Goal: Task Accomplishment & Management: Manage account settings

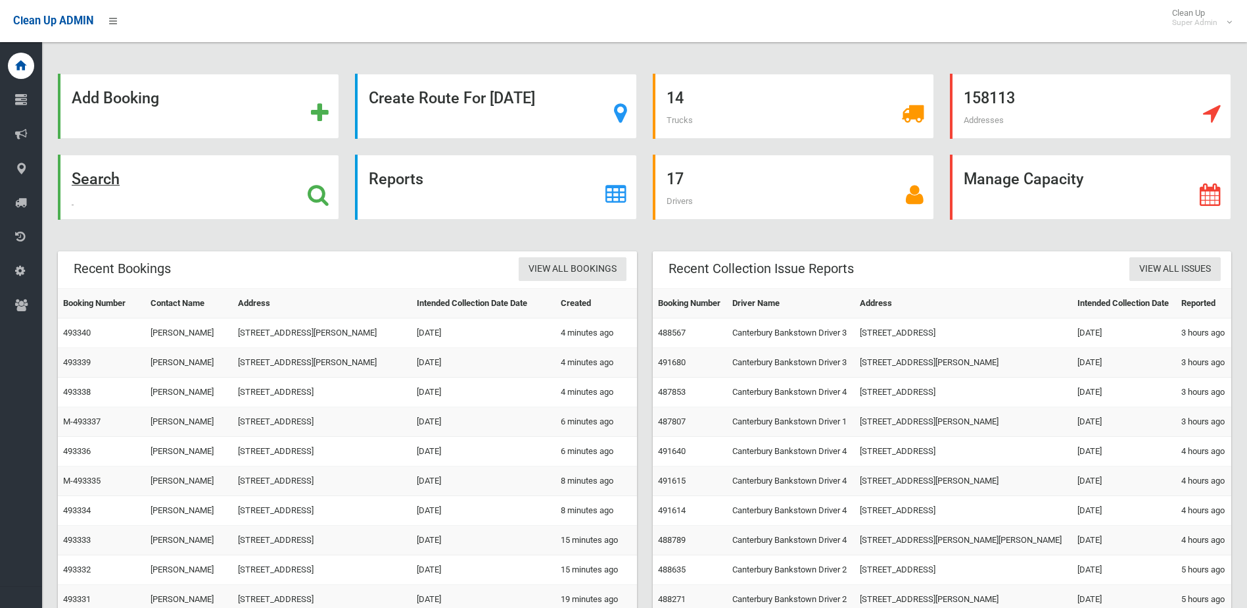
click at [209, 168] on div "Search" at bounding box center [198, 187] width 281 height 65
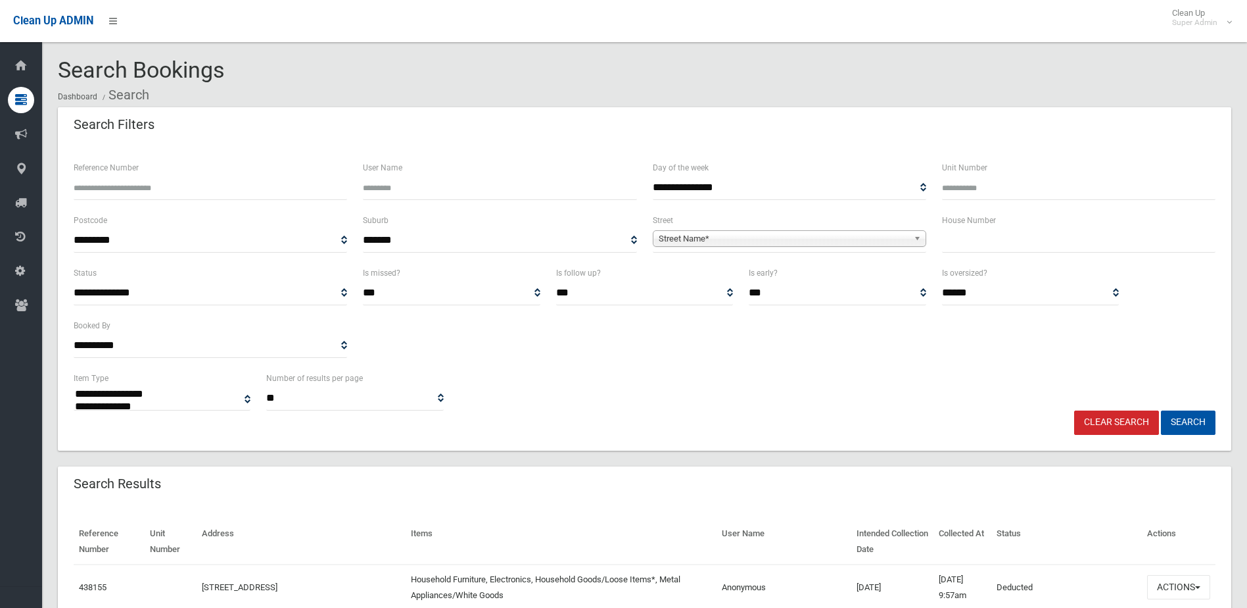
select select
click at [1005, 244] on input "text" at bounding box center [1079, 240] width 274 height 24
type input "***"
click at [828, 250] on span "**********" at bounding box center [790, 240] width 274 height 24
click at [813, 245] on span "Street Name*" at bounding box center [784, 239] width 250 height 16
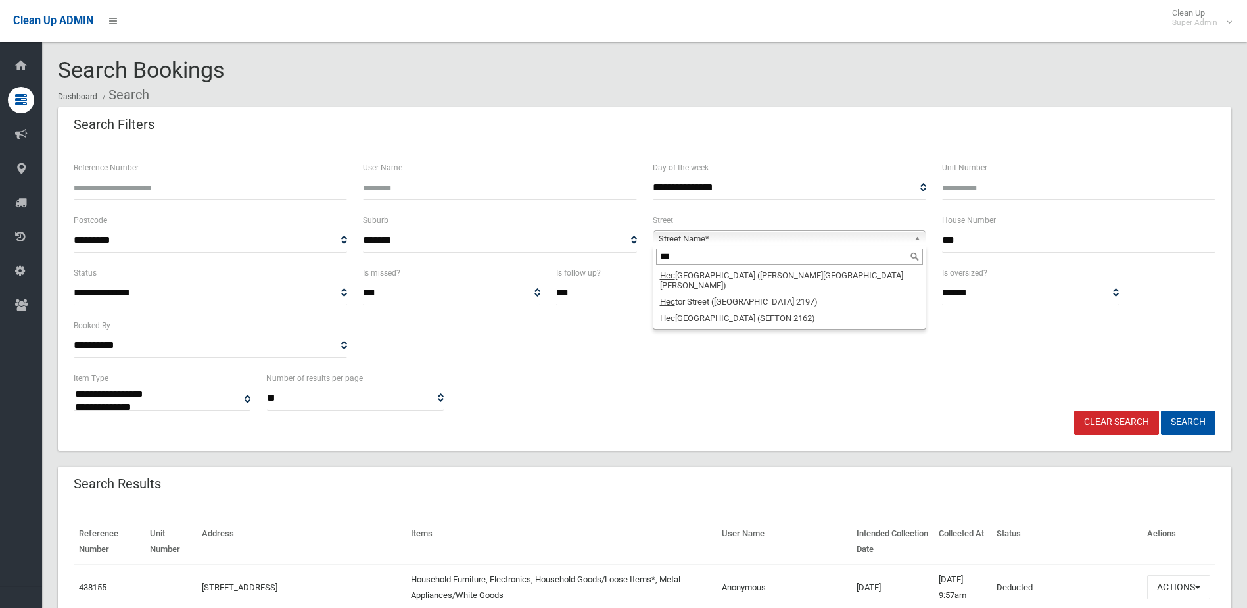
type input "***"
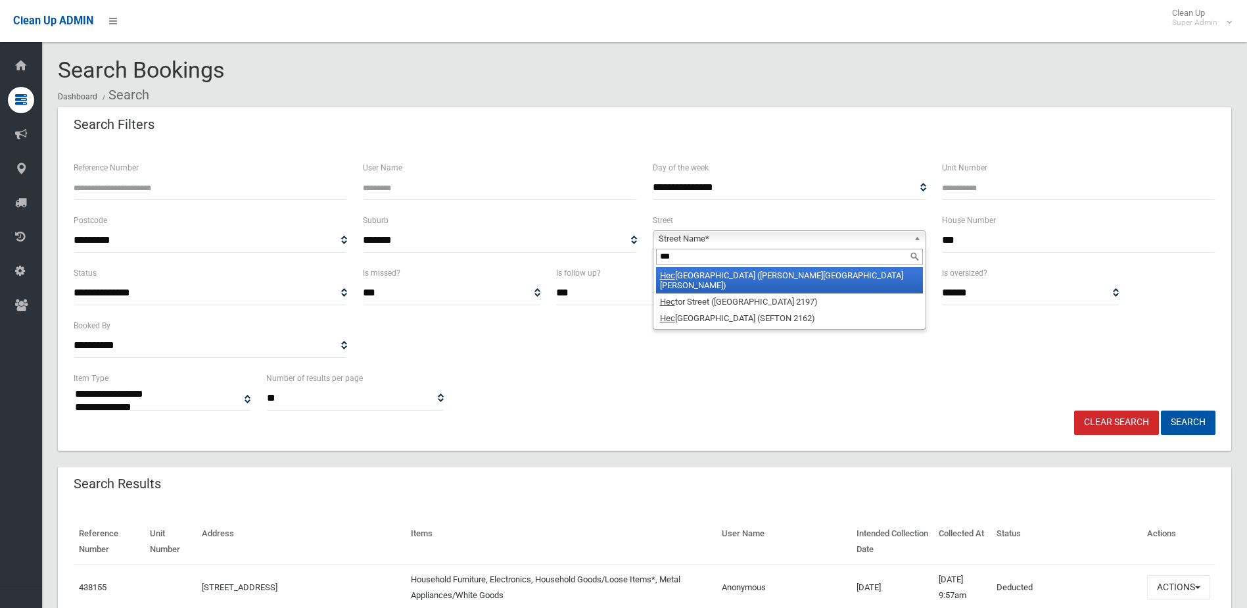
click at [828, 275] on li "Hec tor Street (CHESTER HILL 2162)" at bounding box center [789, 280] width 267 height 26
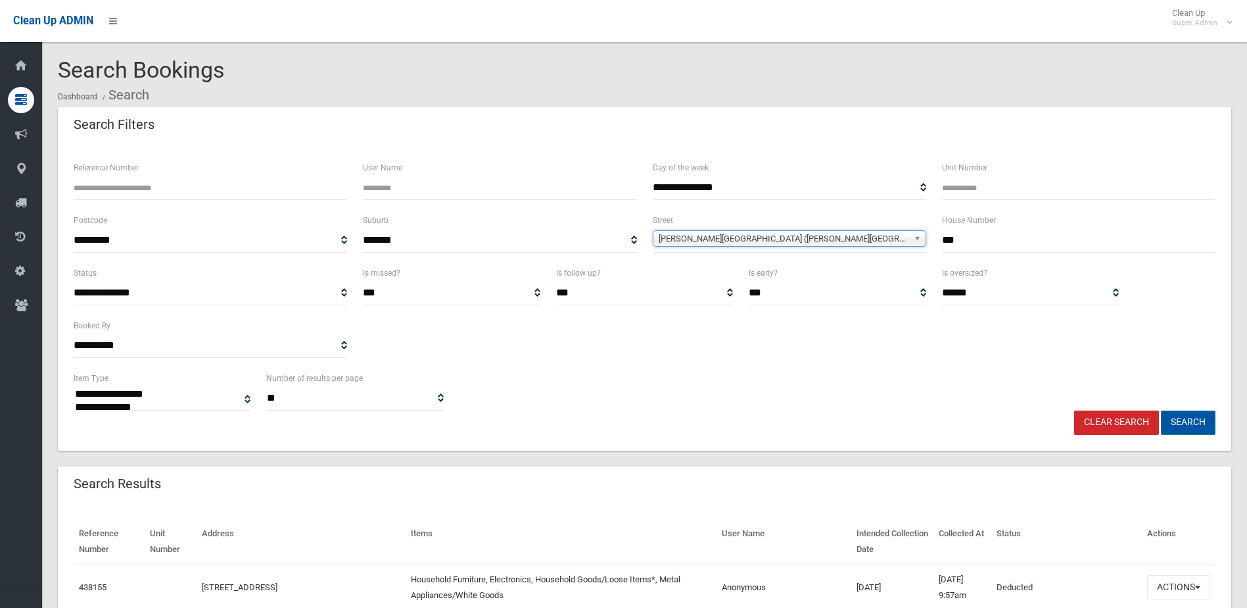
click at [1199, 414] on button "Search" at bounding box center [1188, 422] width 55 height 24
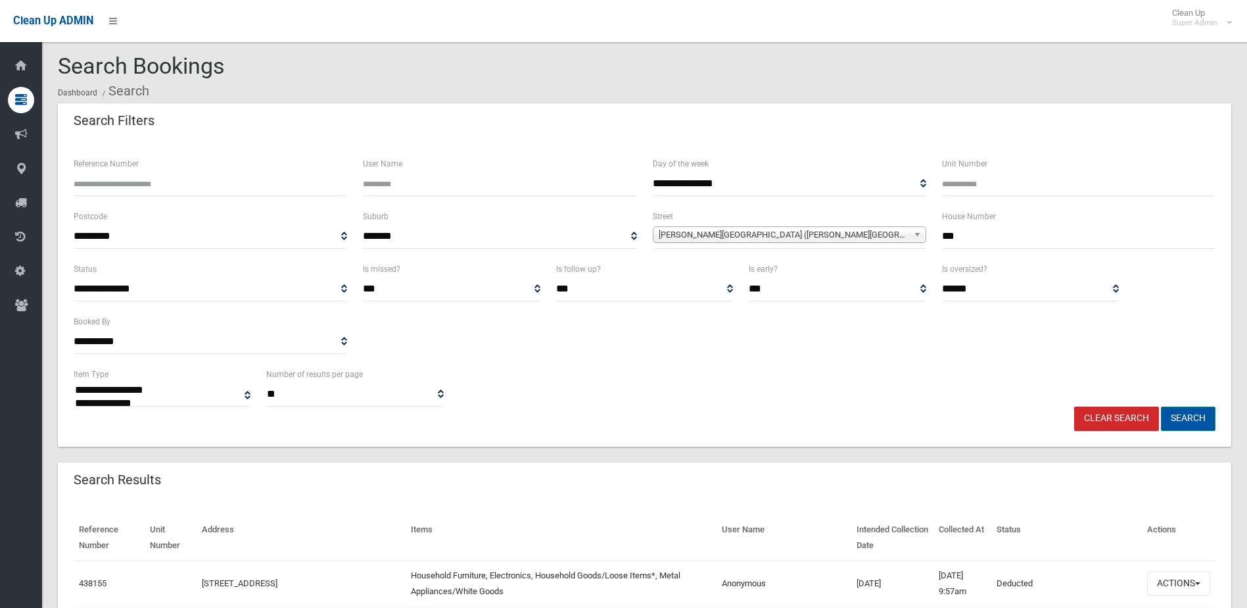
scroll to position [394, 0]
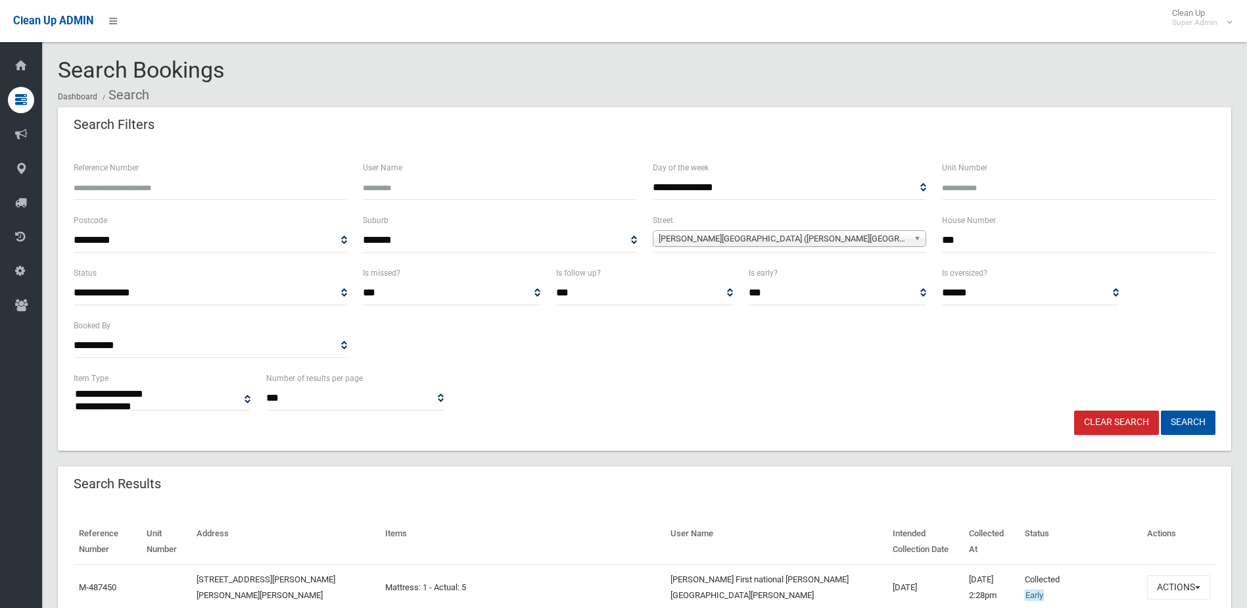
select select
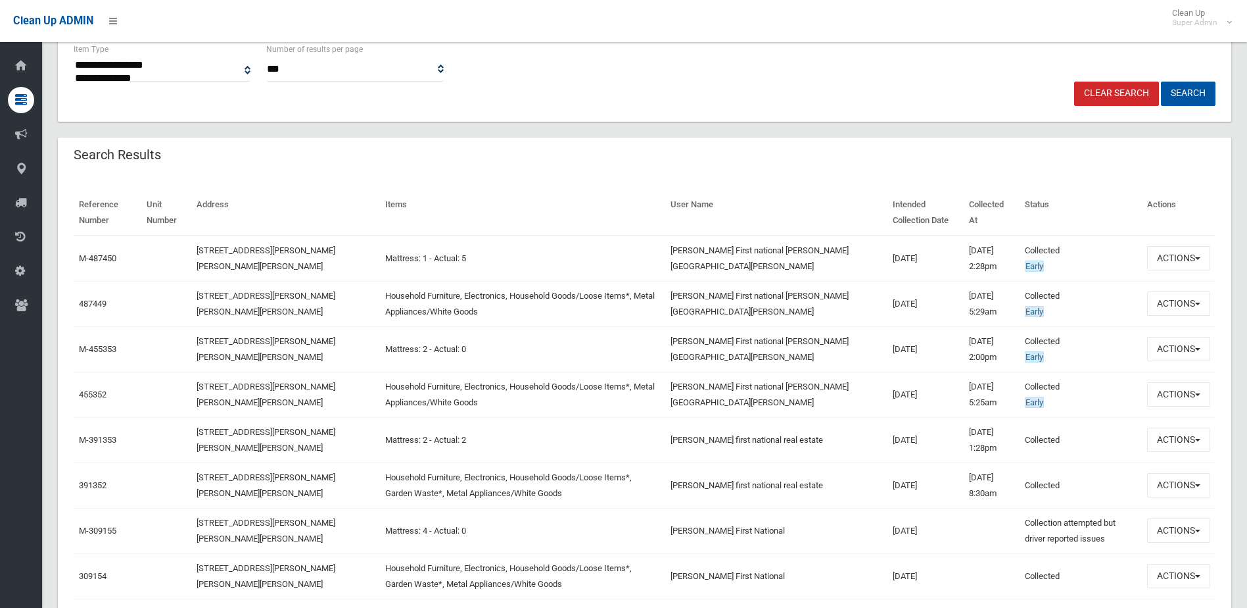
drag, startPoint x: 435, startPoint y: 263, endPoint x: 331, endPoint y: 262, distance: 103.9
click at [331, 262] on tr "M-487450 188 Hector Street, CHESTER HILL NSW 2162 Mattress: 1 - Actual: 5 Katie…" at bounding box center [645, 258] width 1142 height 46
drag, startPoint x: 331, startPoint y: 262, endPoint x: 256, endPoint y: 298, distance: 82.9
click at [293, 295] on link "[STREET_ADDRESS][PERSON_NAME][PERSON_NAME][PERSON_NAME]" at bounding box center [266, 304] width 139 height 26
click at [1203, 301] on button "Actions" at bounding box center [1178, 303] width 63 height 24
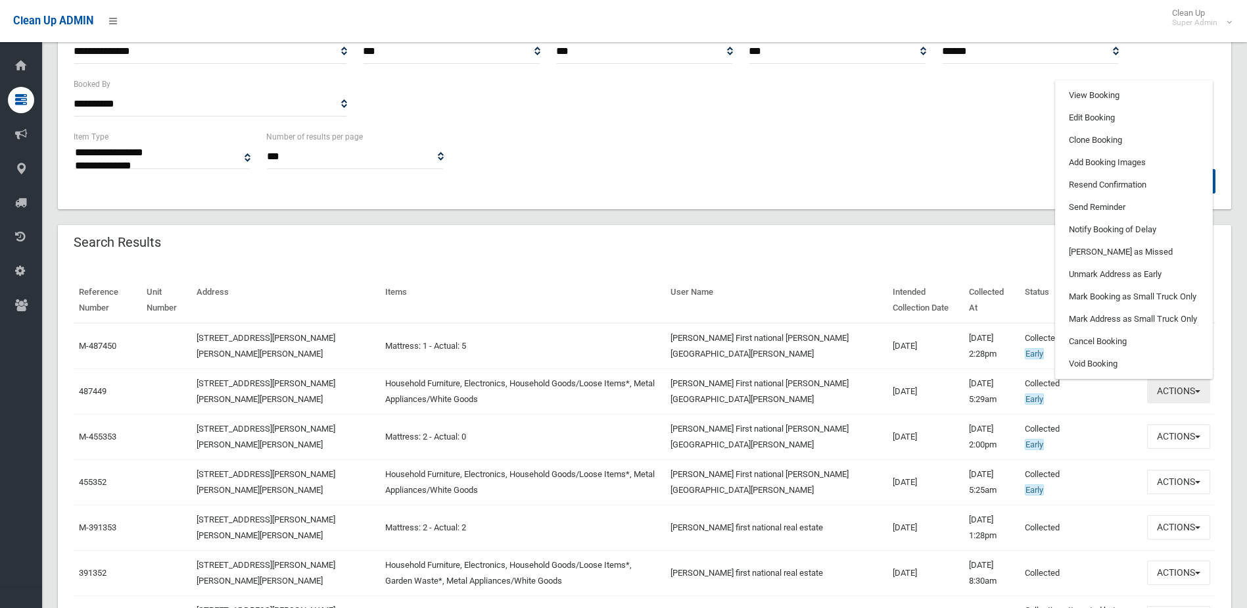
scroll to position [131, 0]
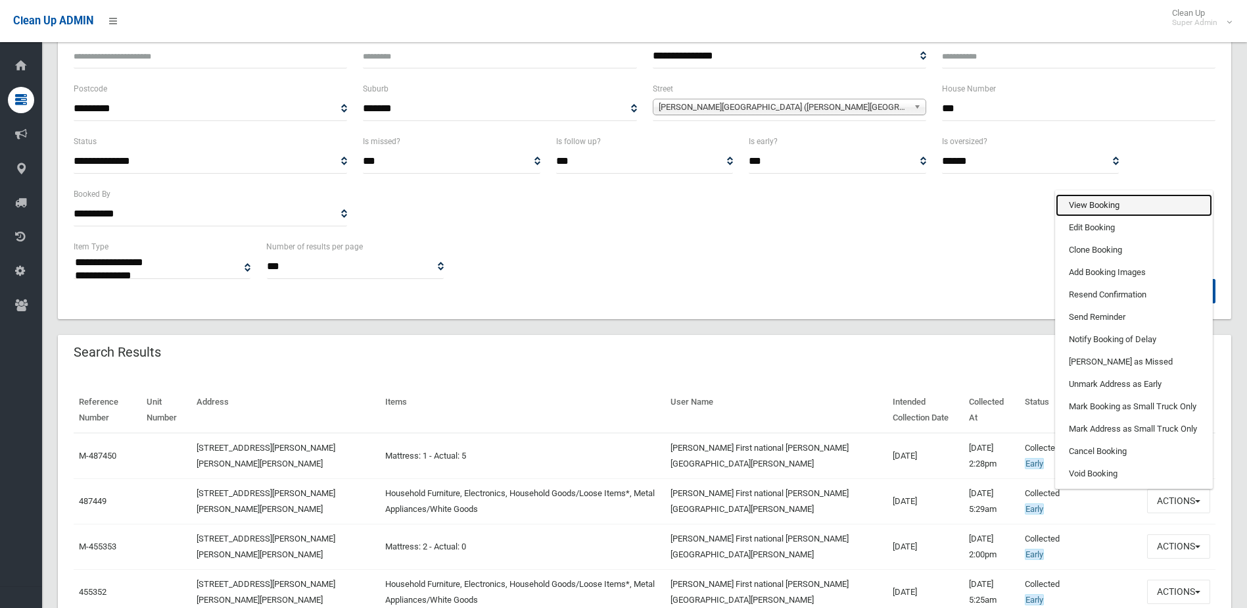
click at [1116, 201] on link "View Booking" at bounding box center [1134, 205] width 156 height 22
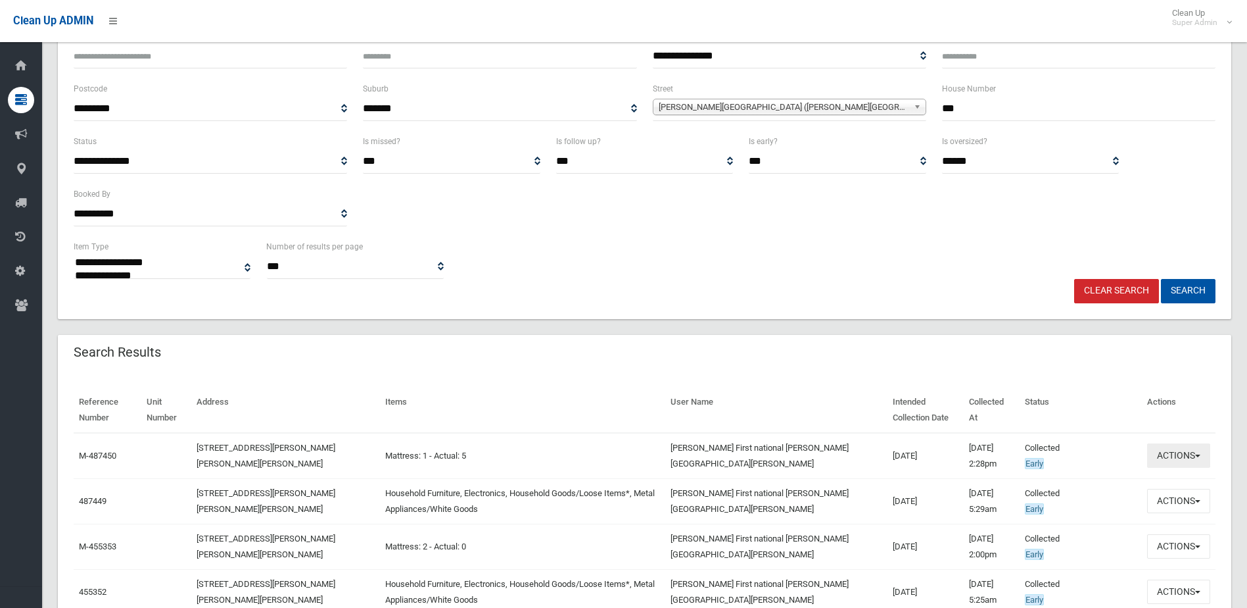
click at [1198, 450] on button "Actions" at bounding box center [1178, 455] width 63 height 24
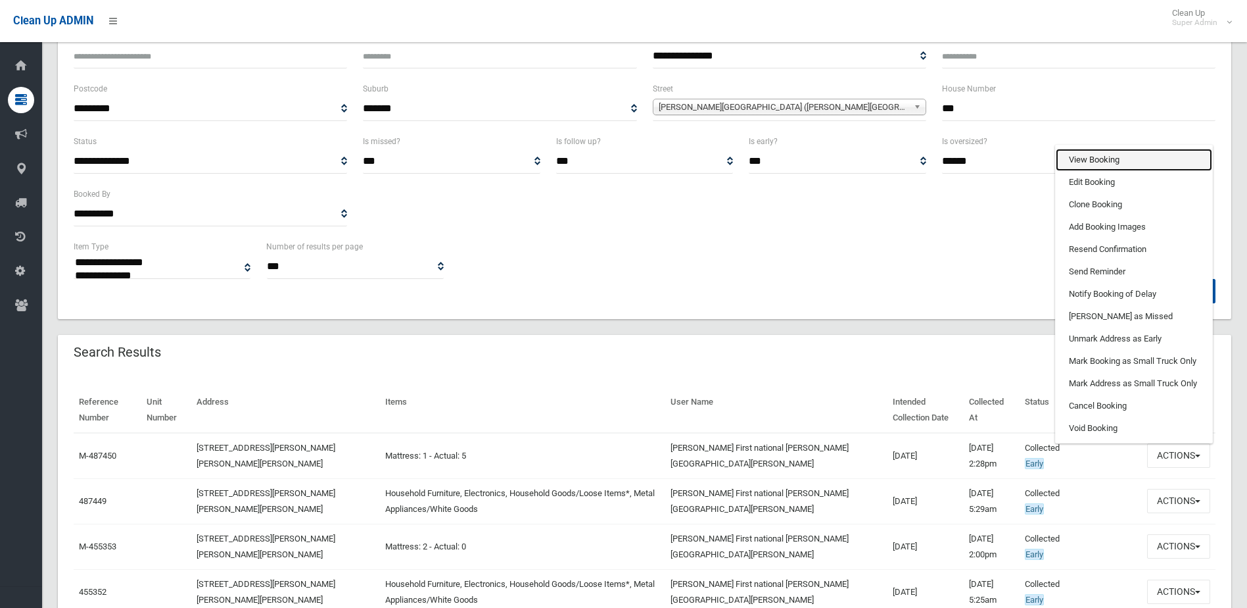
click at [1107, 162] on link "View Booking" at bounding box center [1134, 160] width 156 height 22
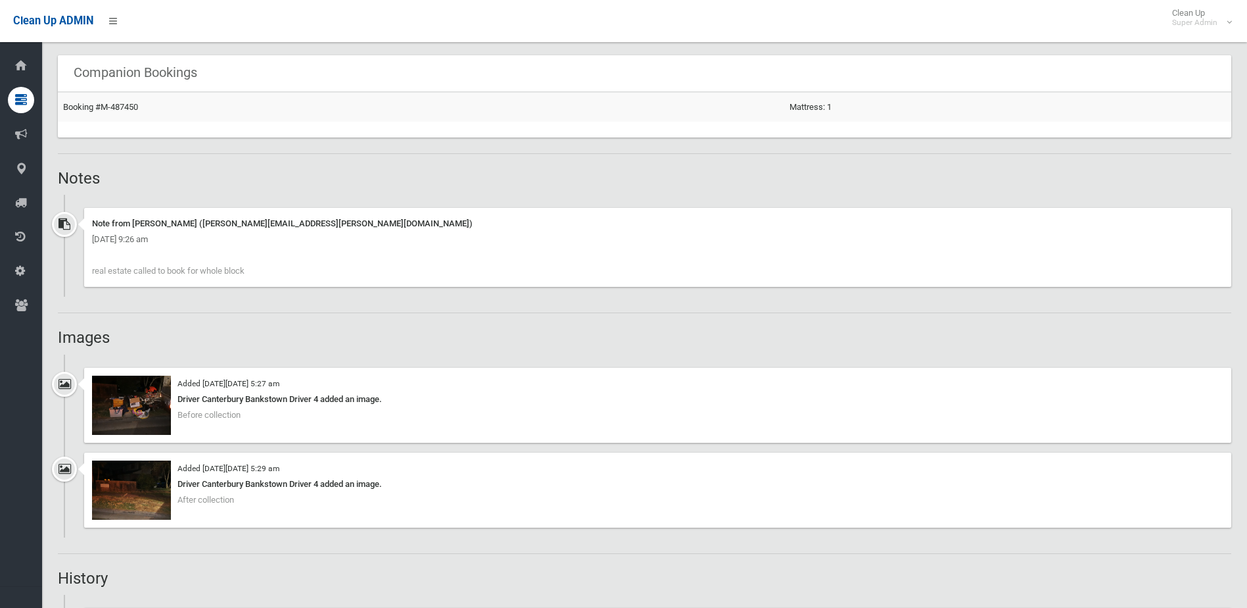
scroll to position [920, 0]
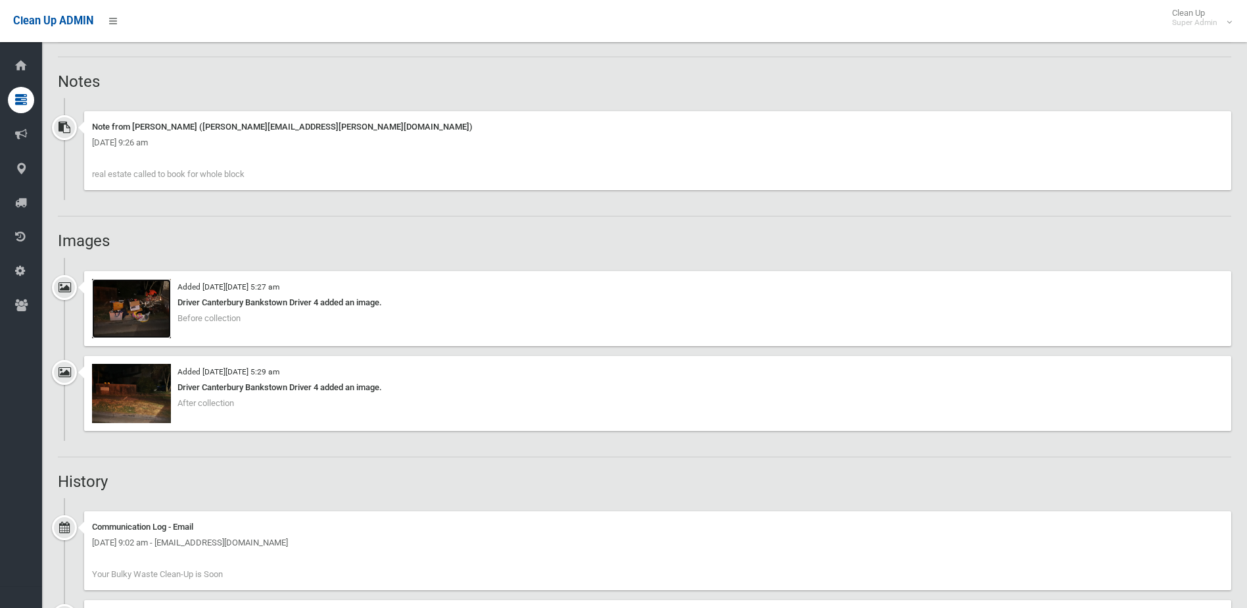
click at [135, 304] on img at bounding box center [131, 308] width 79 height 59
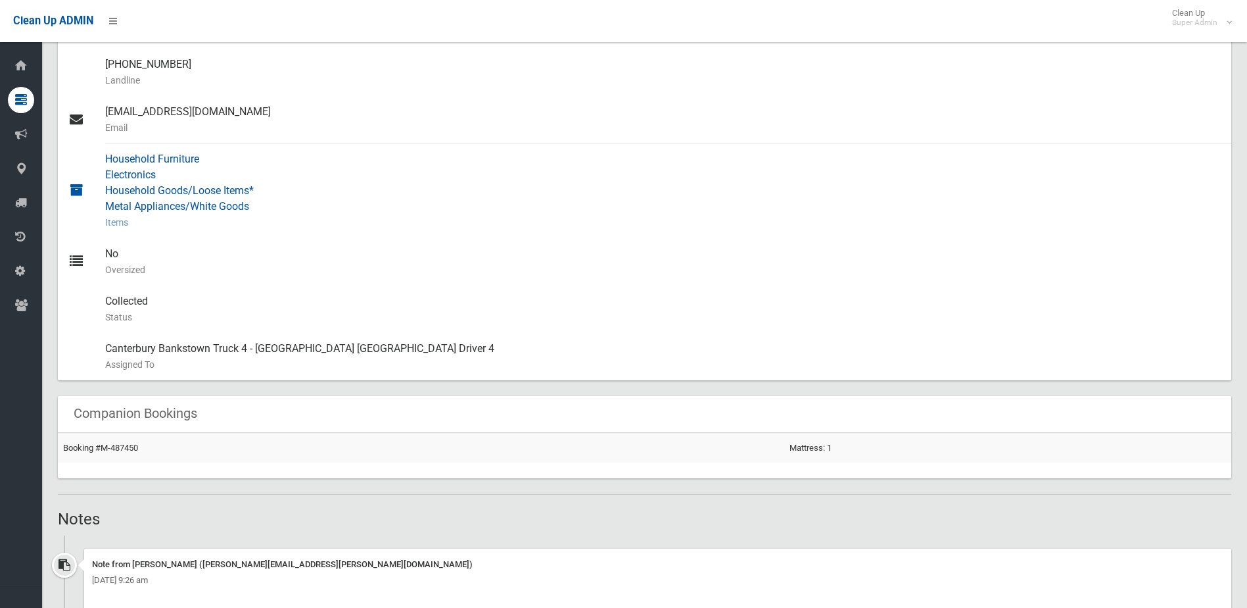
scroll to position [325, 0]
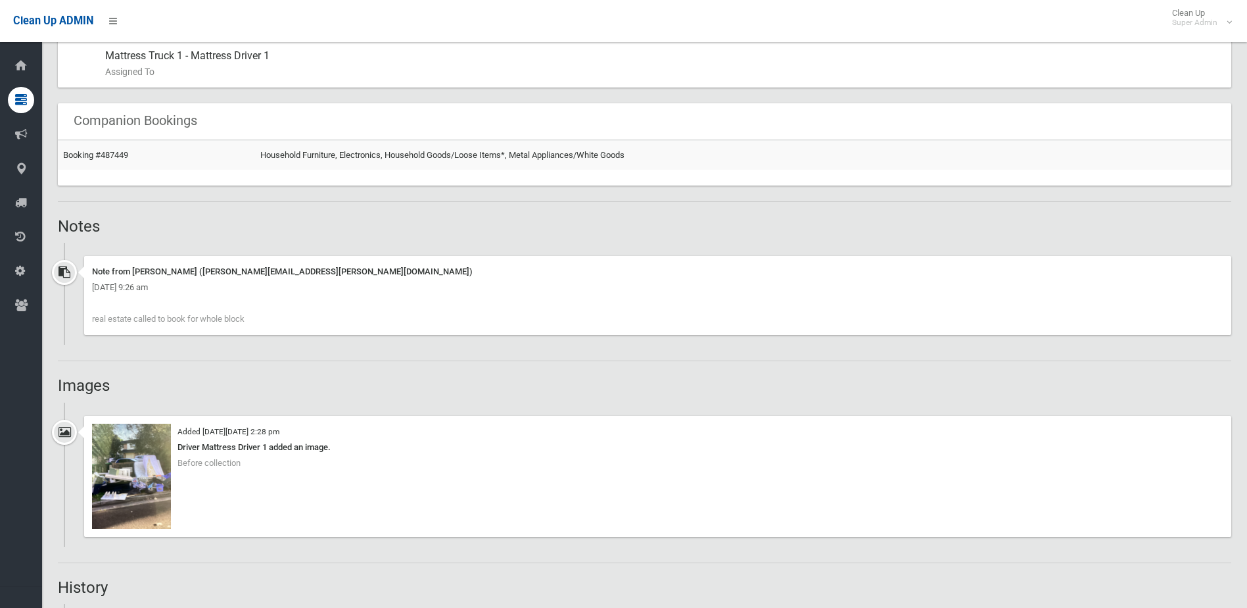
scroll to position [855, 0]
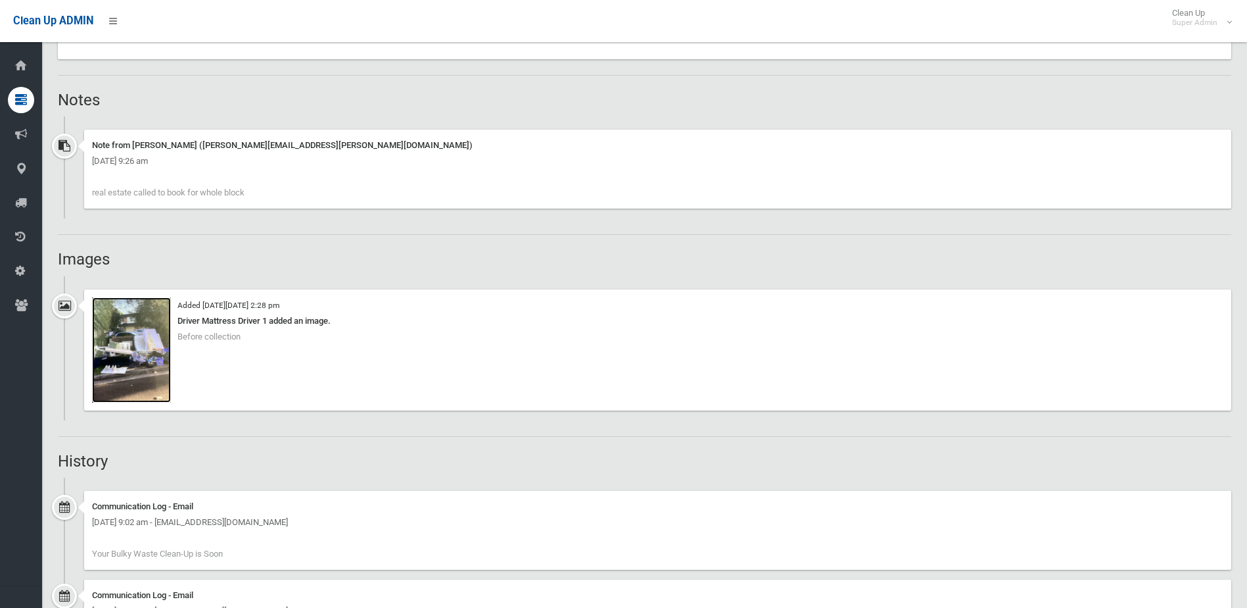
click at [141, 356] on img at bounding box center [131, 349] width 79 height 105
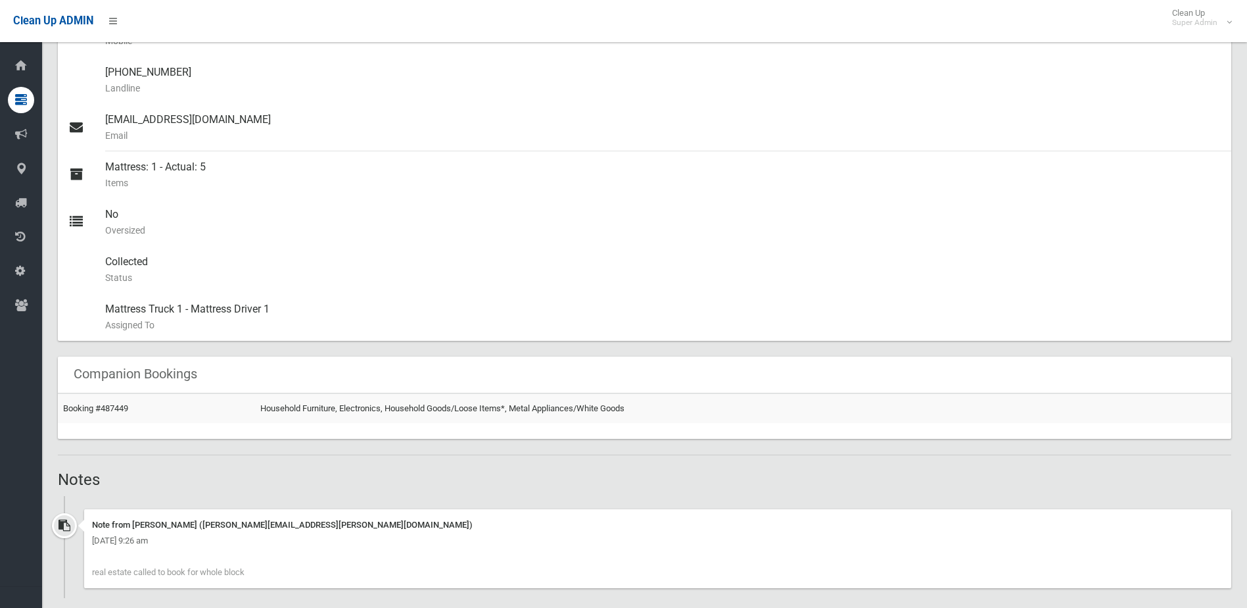
scroll to position [723, 0]
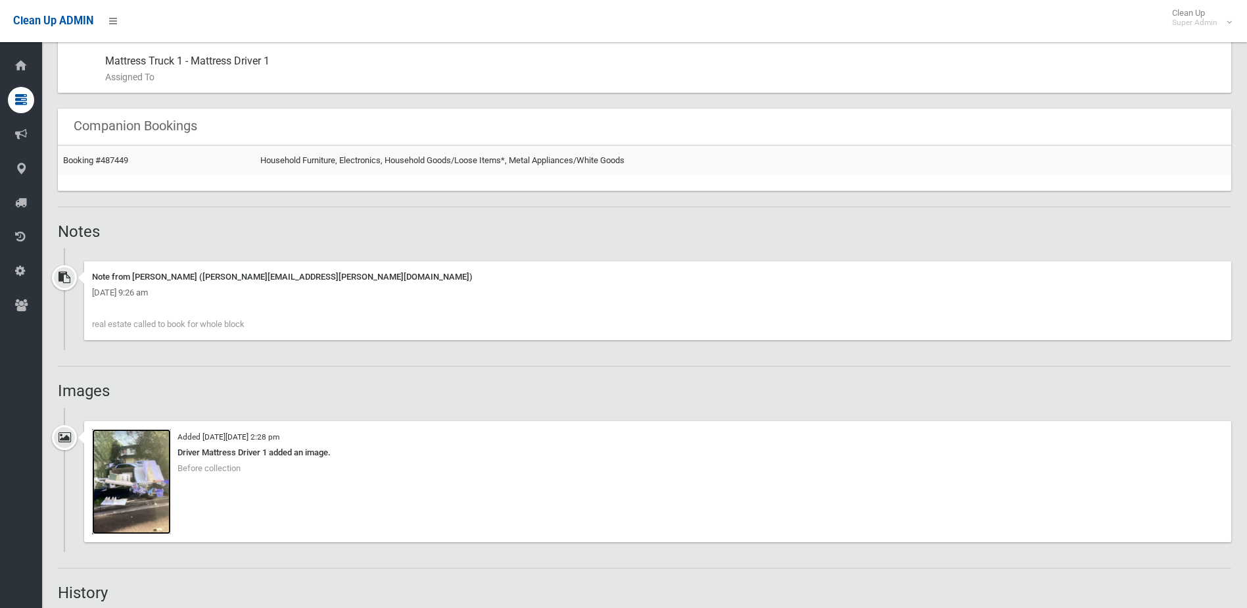
click at [156, 468] on img at bounding box center [131, 481] width 79 height 105
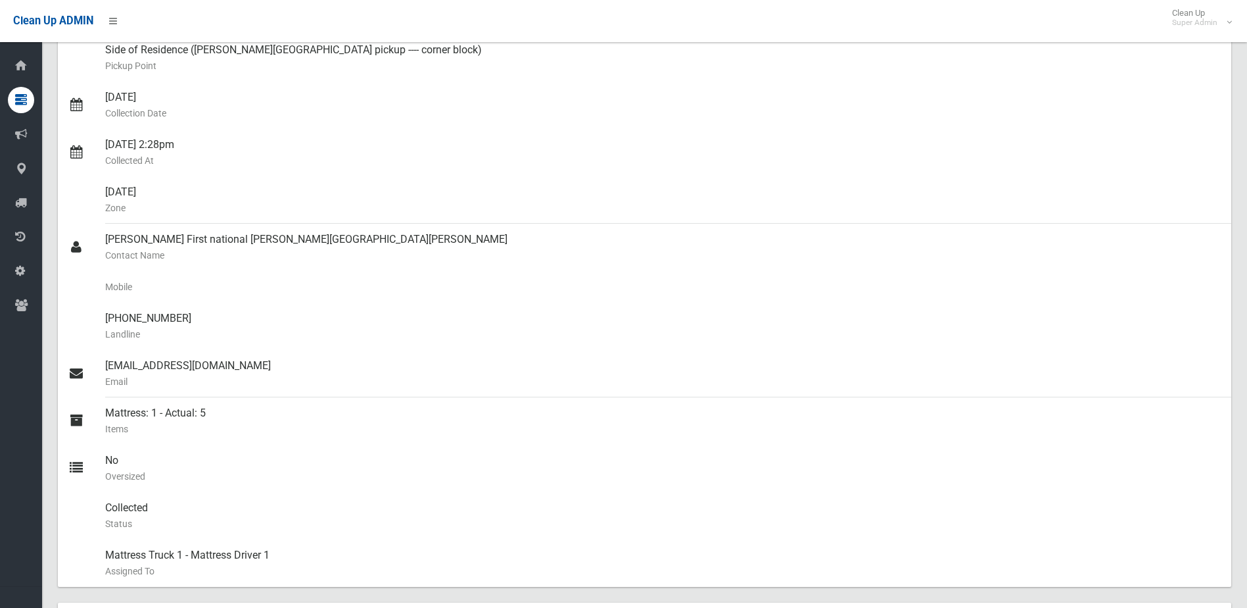
scroll to position [394, 0]
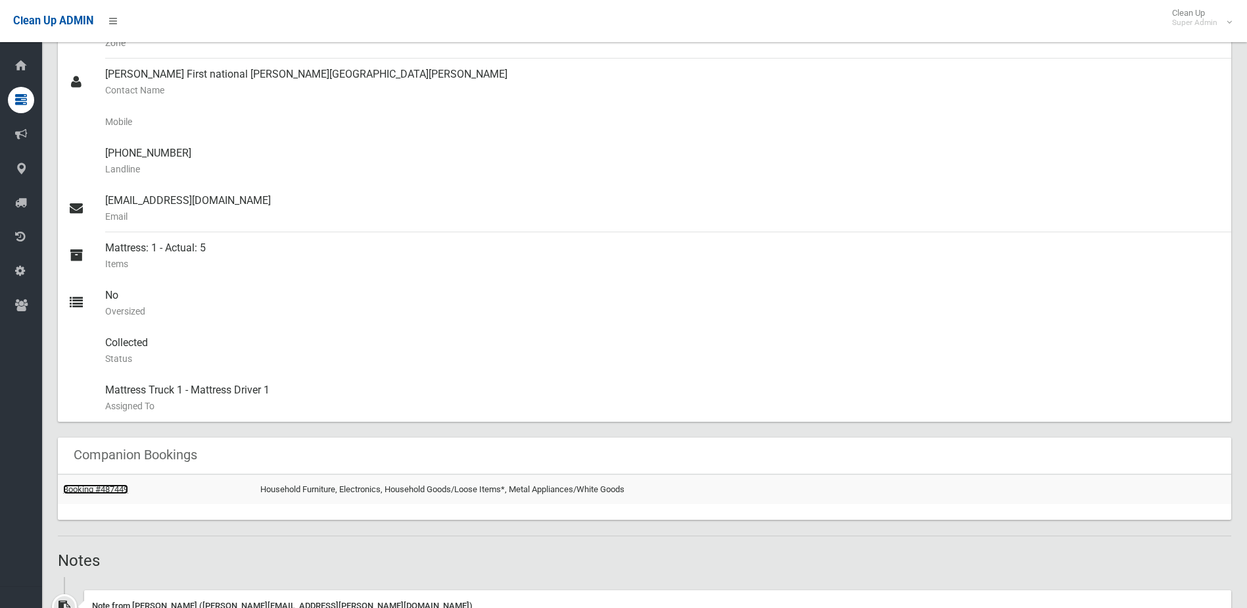
click at [108, 492] on link "Booking #487449" at bounding box center [95, 489] width 65 height 10
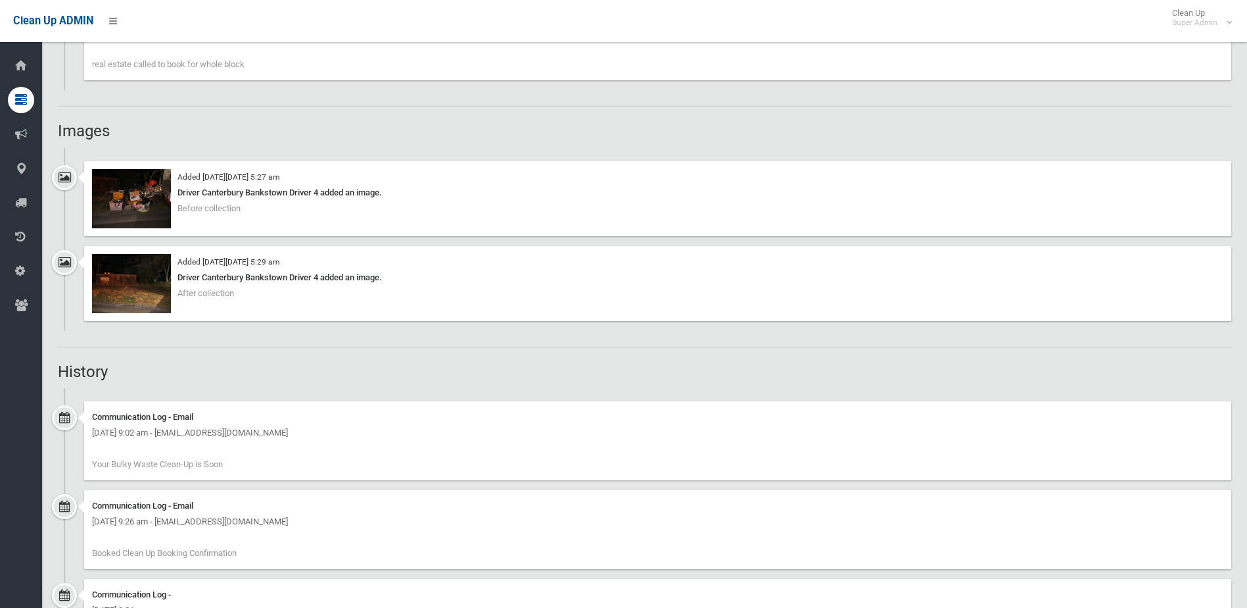
scroll to position [1114, 0]
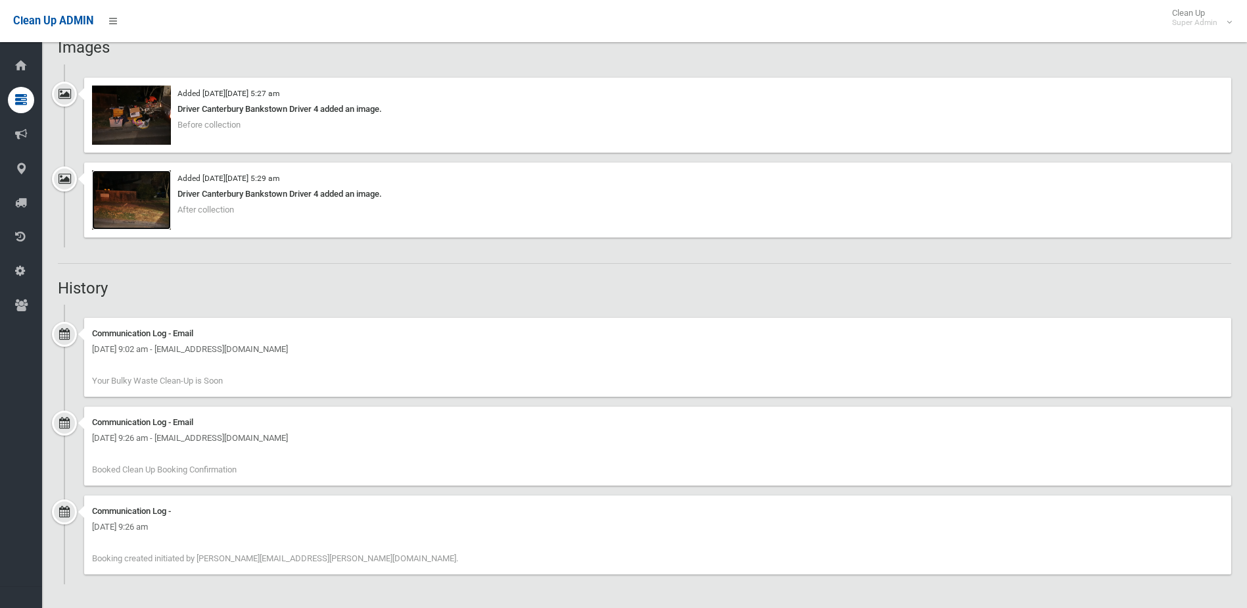
click at [143, 216] on img at bounding box center [131, 199] width 79 height 59
click at [132, 94] on img at bounding box center [131, 114] width 79 height 59
drag, startPoint x: 166, startPoint y: 162, endPoint x: 158, endPoint y: 172, distance: 12.1
click at [158, 172] on div "Added [DATE][DATE] 5:29 am Driver Canterbury Bankstown Driver 4 added an image.…" at bounding box center [657, 199] width 1147 height 75
drag, startPoint x: 158, startPoint y: 172, endPoint x: 151, endPoint y: 233, distance: 61.5
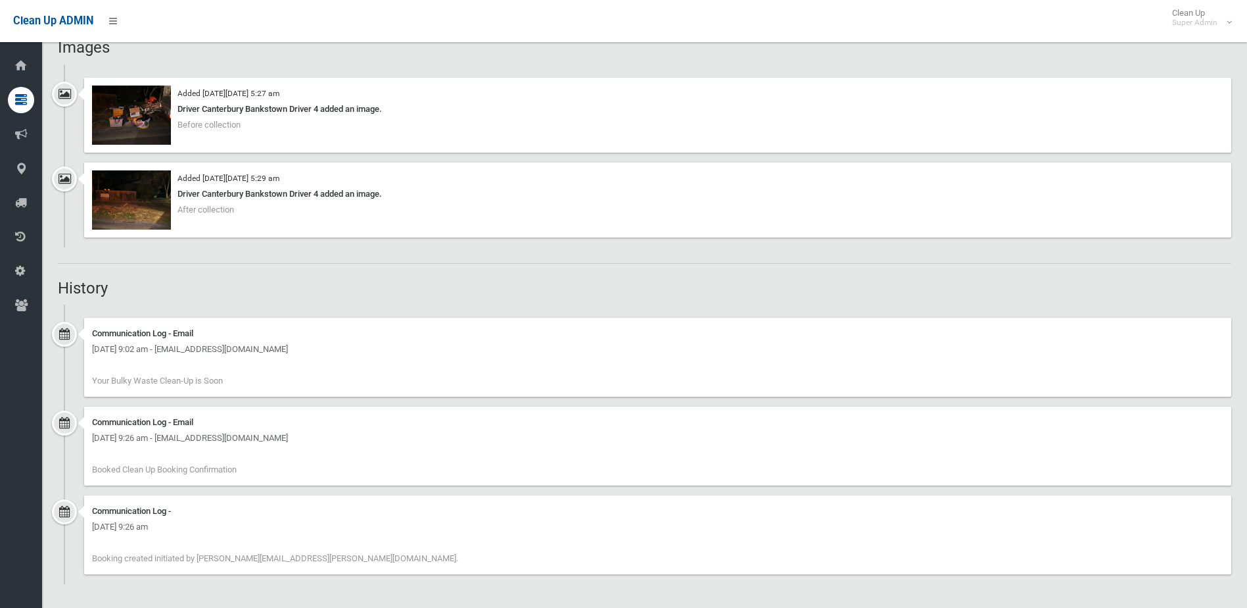
click at [151, 233] on div "Added [DATE][DATE] 5:29 am Driver Canterbury Bankstown Driver 4 added an image.…" at bounding box center [657, 199] width 1147 height 75
click at [147, 223] on img at bounding box center [131, 199] width 79 height 59
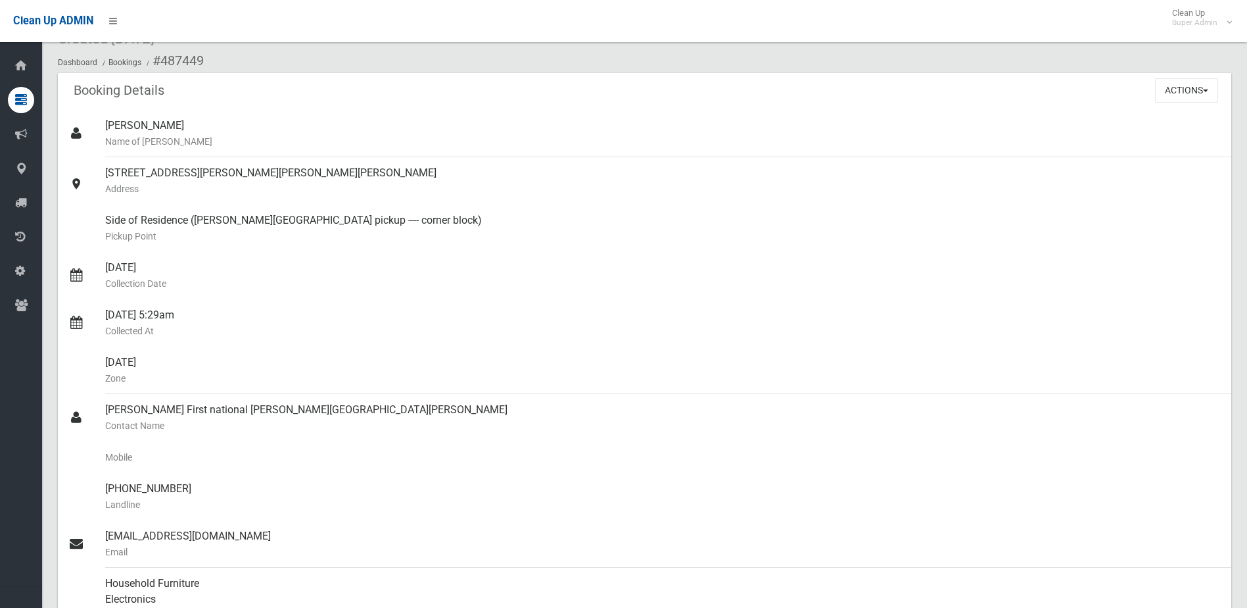
scroll to position [0, 0]
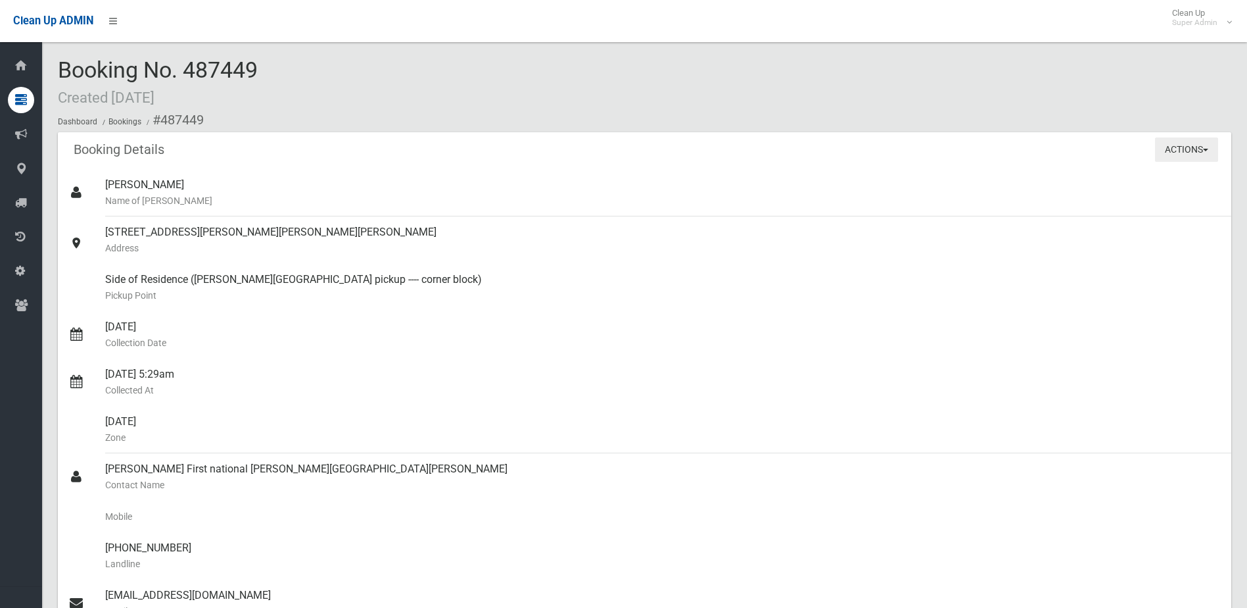
click at [1189, 155] on button "Actions" at bounding box center [1186, 149] width 63 height 24
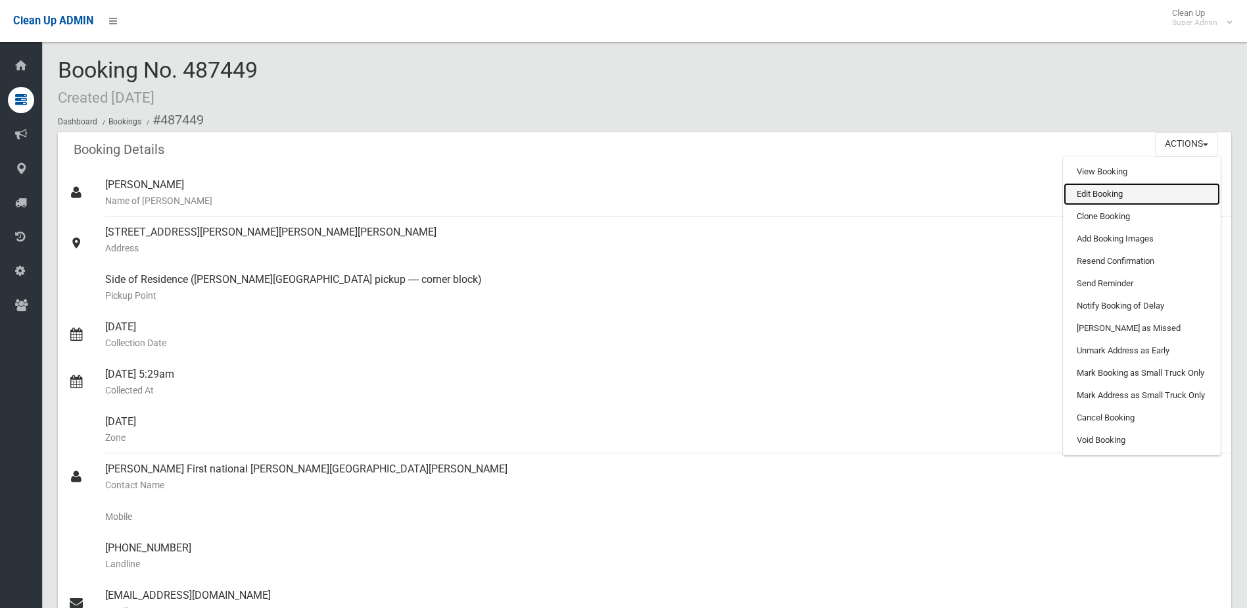
click at [1119, 191] on link "Edit Booking" at bounding box center [1142, 194] width 156 height 22
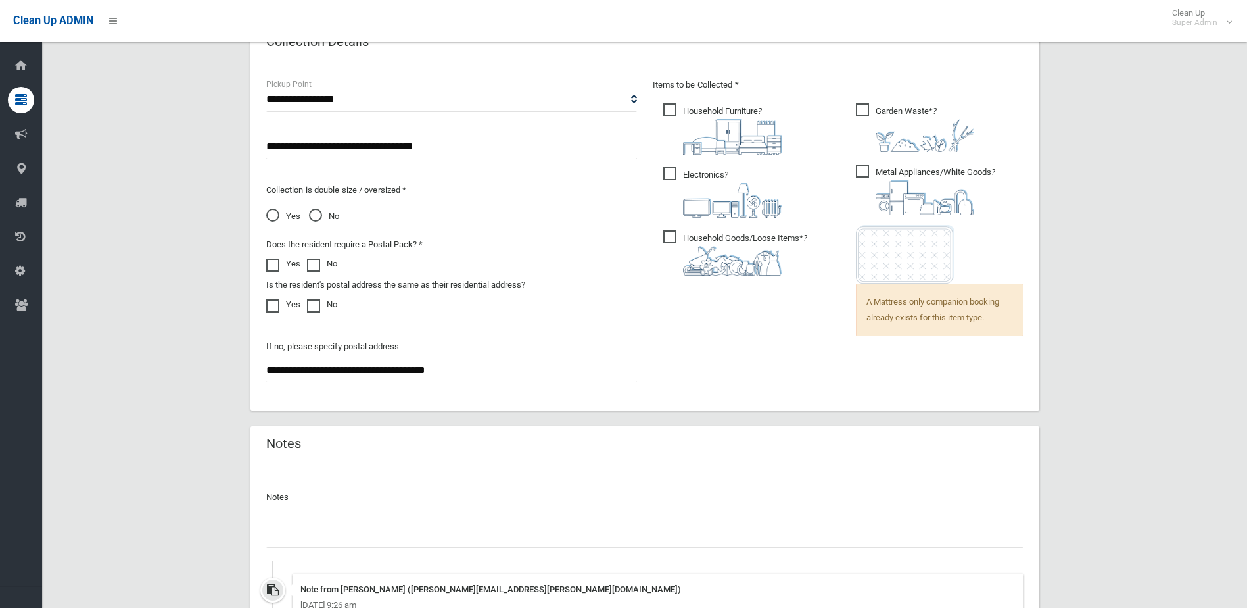
scroll to position [1056, 0]
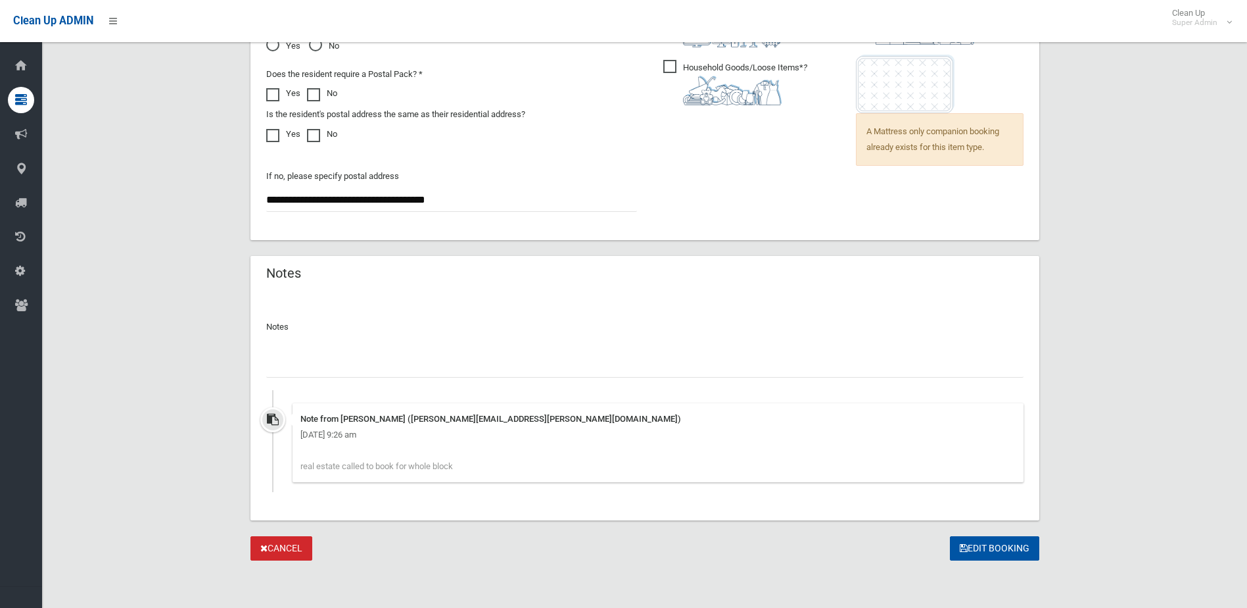
click at [323, 363] on input "text" at bounding box center [644, 365] width 757 height 24
type input "**********"
click at [976, 551] on button "Edit Booking" at bounding box center [994, 548] width 89 height 24
